Goal: Task Accomplishment & Management: Use online tool/utility

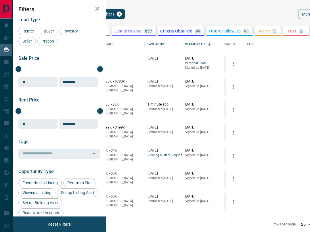
scroll to position [181, 197]
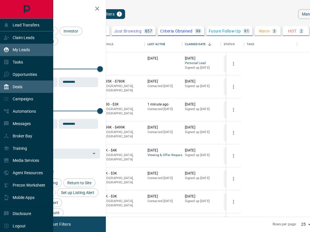
click at [14, 86] on p "Deals" at bounding box center [18, 87] width 10 height 5
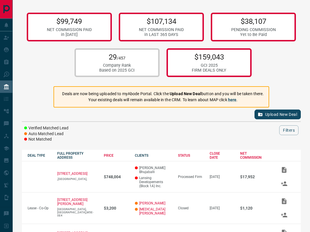
click at [288, 110] on button "Upload New Deal" at bounding box center [278, 115] width 46 height 10
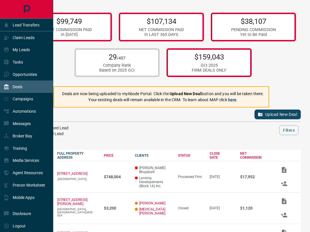
click at [22, 85] on p "Deals" at bounding box center [18, 87] width 10 height 5
click at [8, 62] on icon at bounding box center [6, 62] width 4 height 5
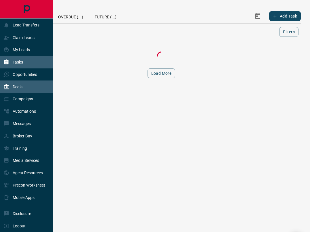
click at [16, 85] on p "Deals" at bounding box center [18, 87] width 10 height 5
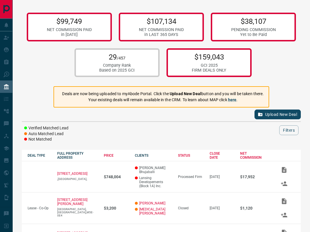
click at [266, 110] on button "Upload New Deal" at bounding box center [278, 115] width 46 height 10
